Goal: Task Accomplishment & Management: Use online tool/utility

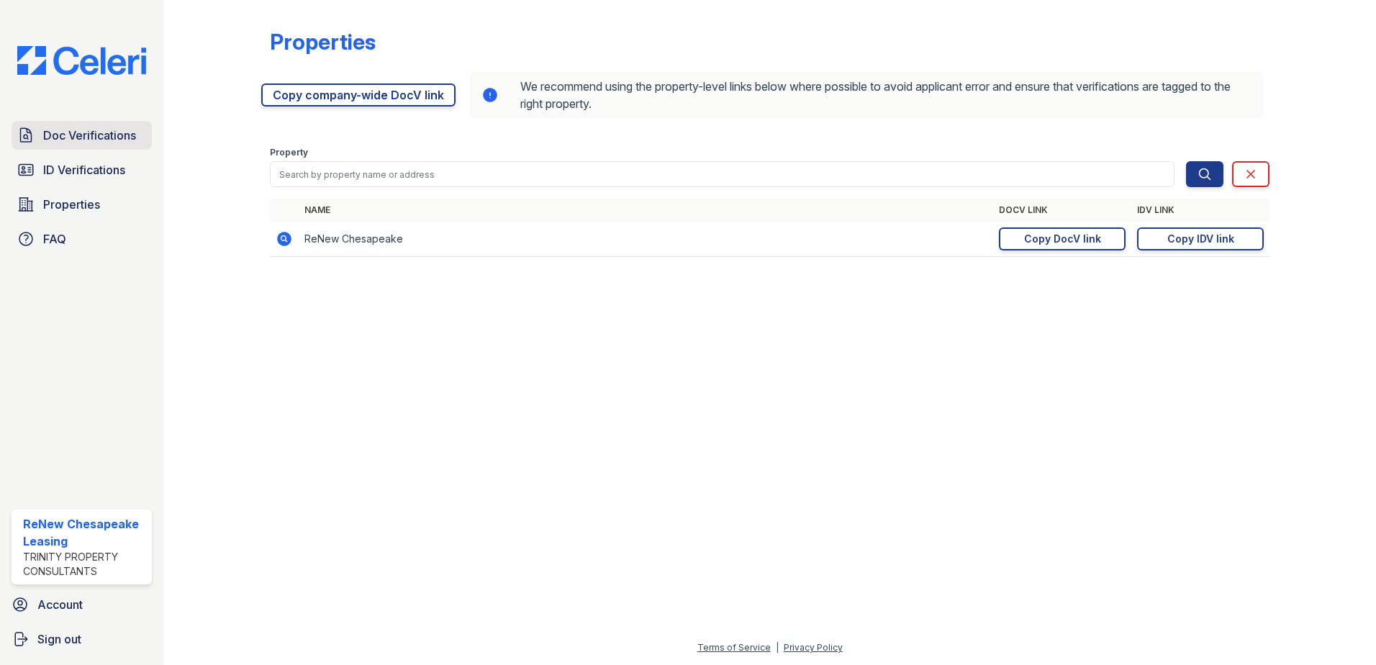
click at [86, 132] on span "Doc Verifications" at bounding box center [89, 135] width 93 height 17
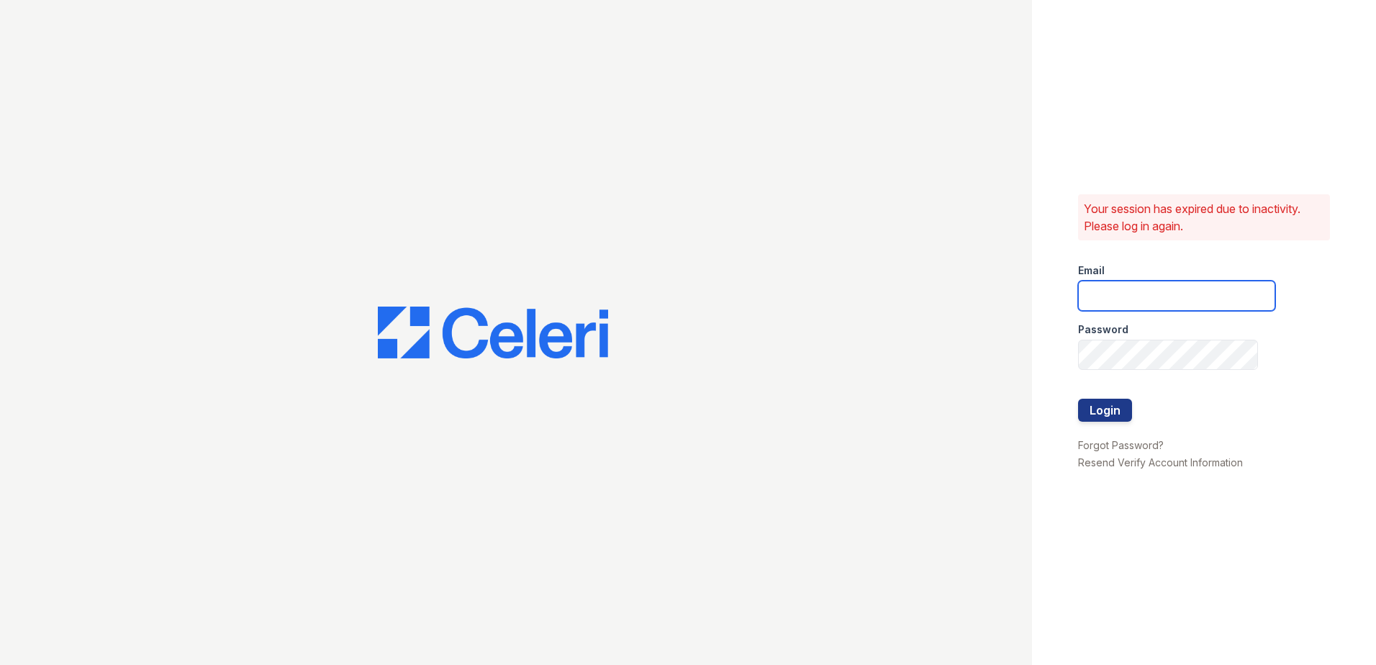
type input "[EMAIL_ADDRESS][DOMAIN_NAME]"
click at [1122, 407] on button "Login" at bounding box center [1105, 410] width 54 height 23
